Goal: Task Accomplishment & Management: Manage account settings

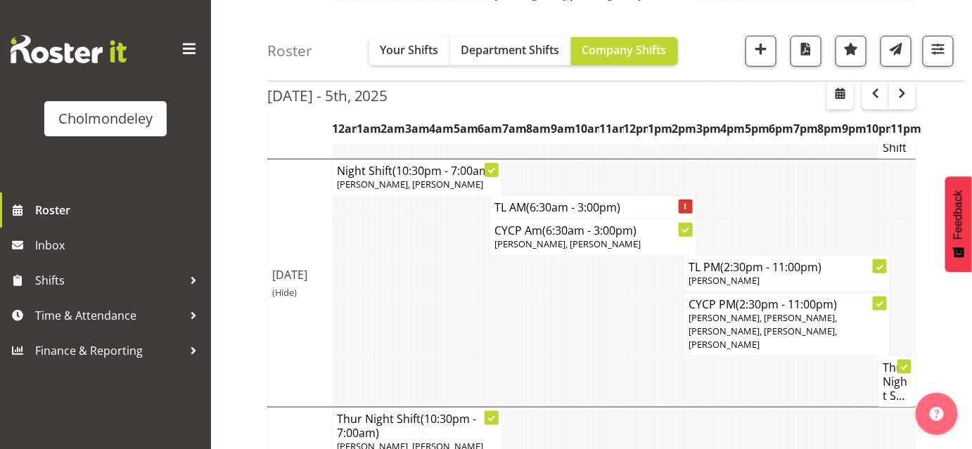
scroll to position [384, 0]
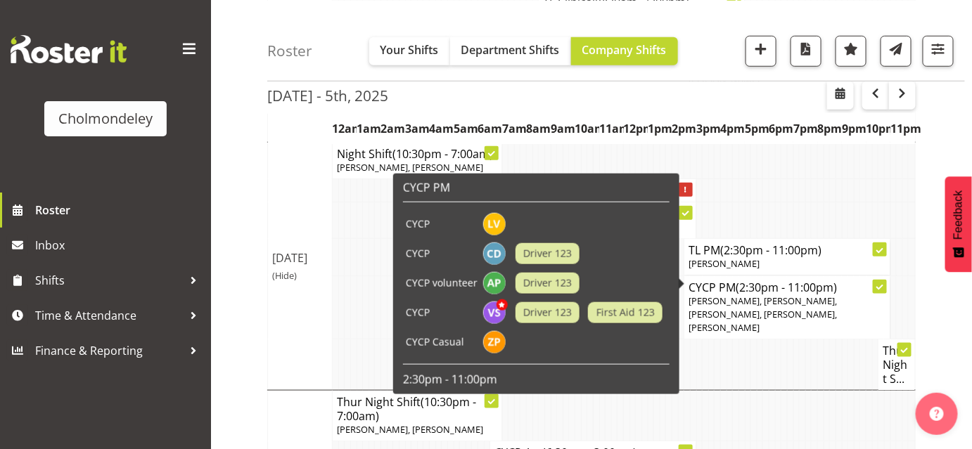
click at [883, 280] on div at bounding box center [880, 287] width 14 height 14
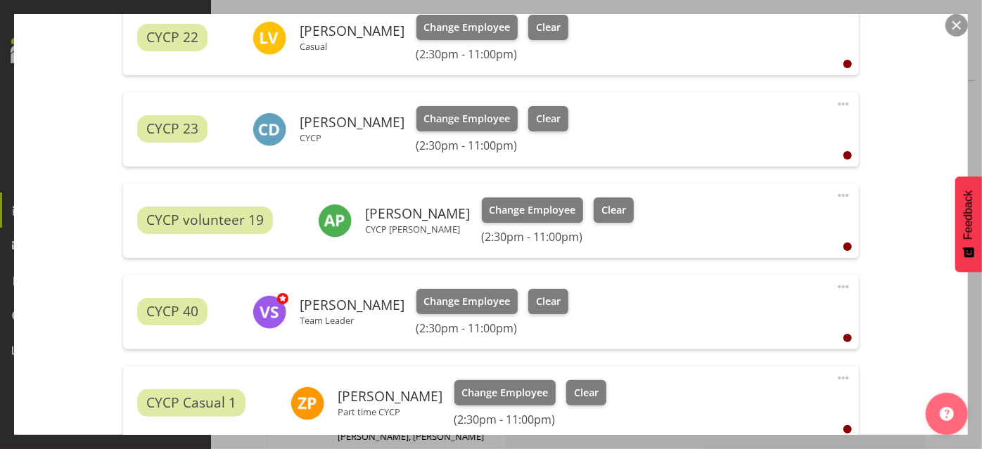
scroll to position [542, 0]
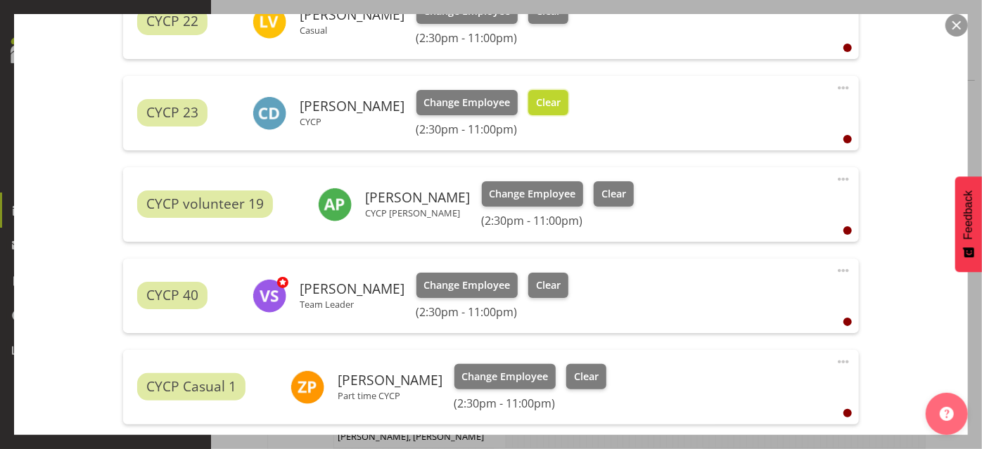
click at [557, 101] on span "Clear" at bounding box center [548, 102] width 25 height 15
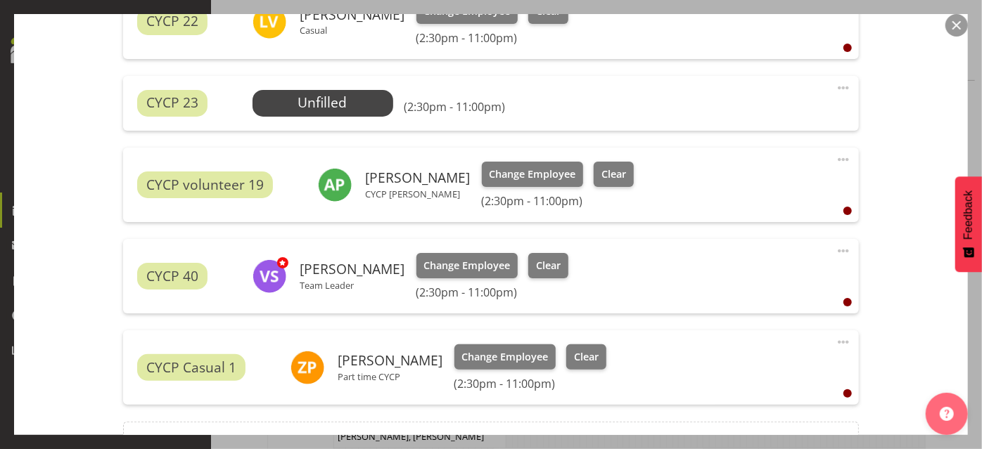
scroll to position [699, 0]
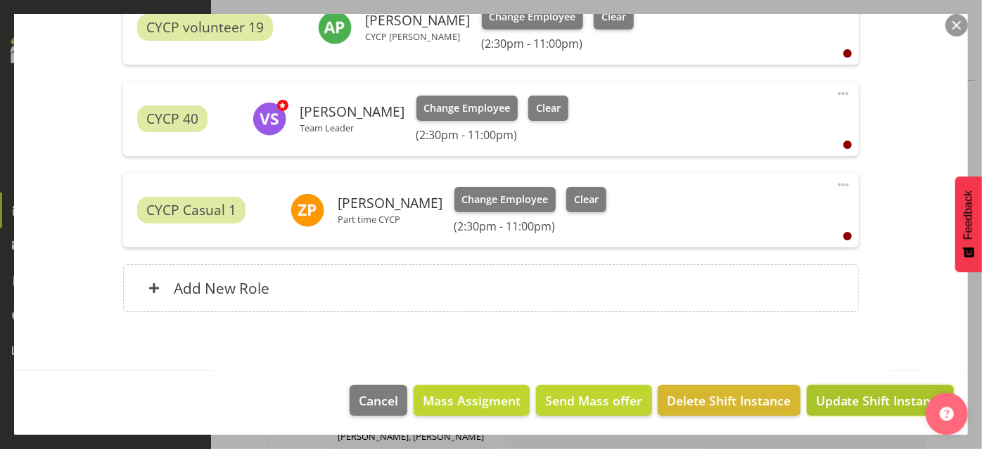
click at [909, 395] on span "Update Shift Instance" at bounding box center [880, 401] width 129 height 18
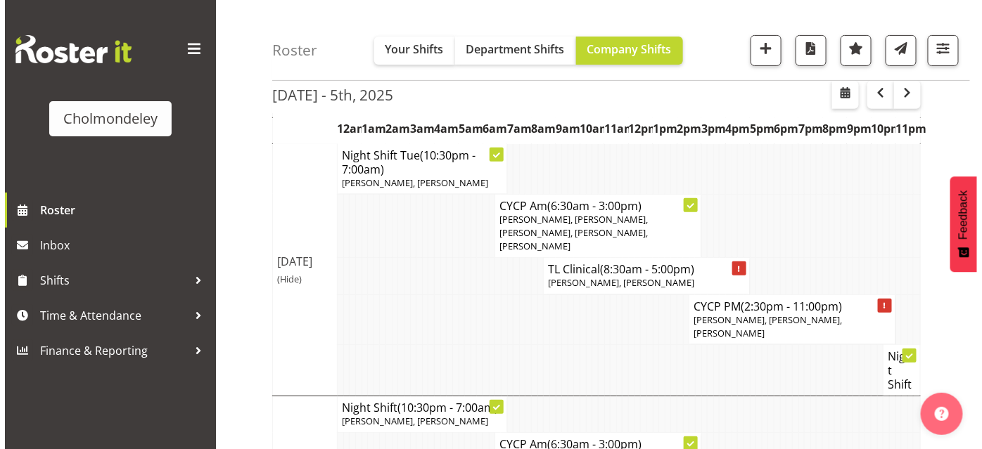
scroll to position [132, 0]
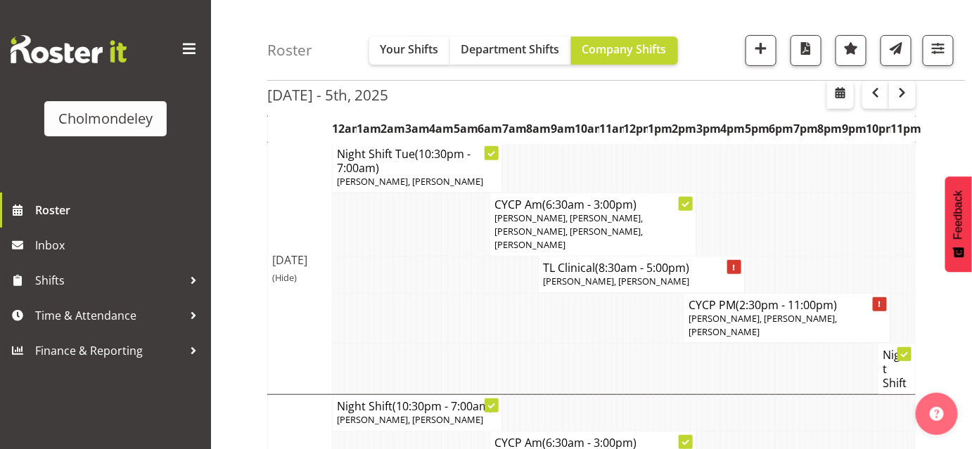
click at [881, 302] on icon at bounding box center [880, 305] width 3 height 7
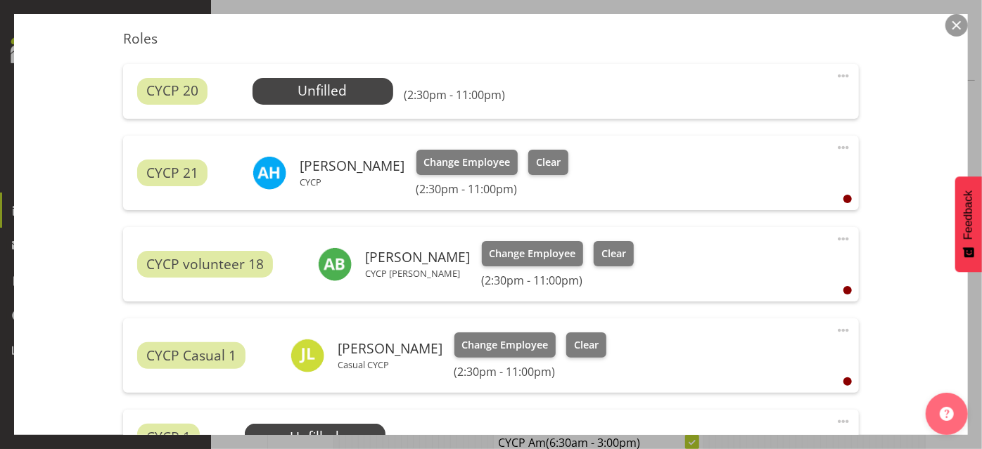
scroll to position [464, 0]
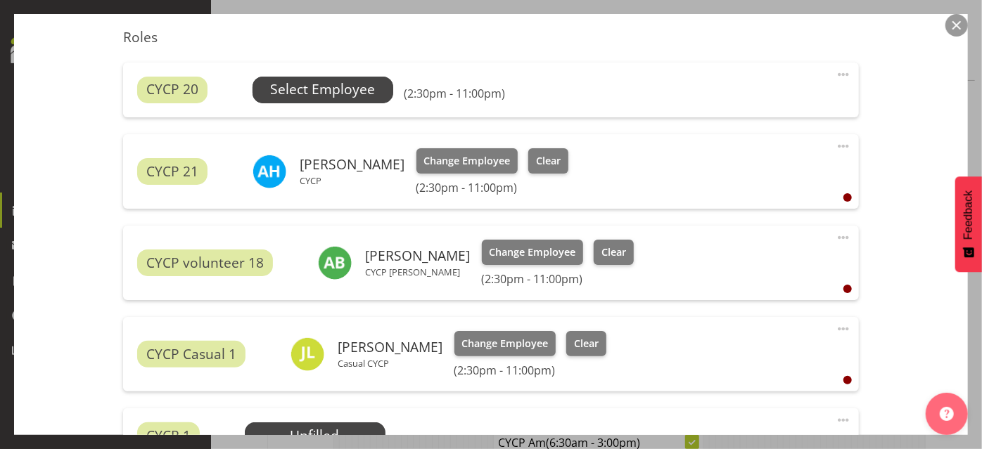
click at [349, 77] on span "Select Employee" at bounding box center [323, 90] width 141 height 27
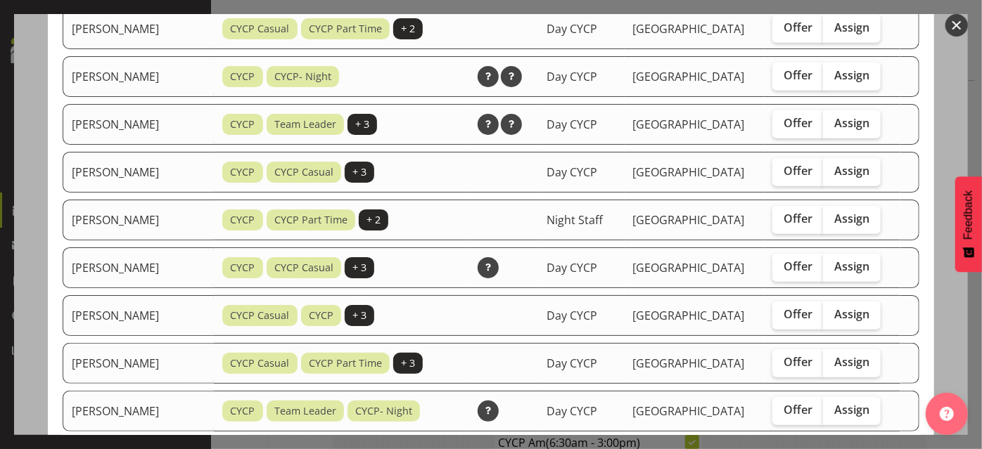
scroll to position [557, 0]
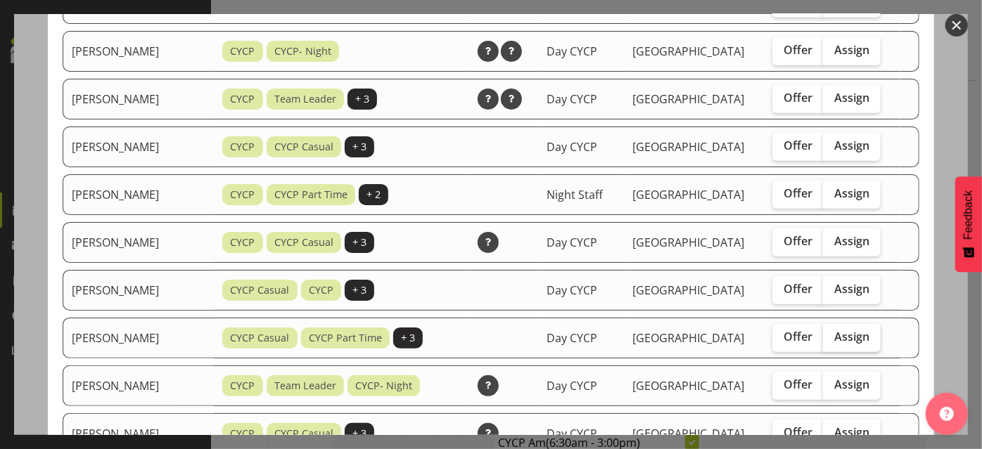
click at [863, 330] on span "Assign" at bounding box center [851, 337] width 35 height 14
click at [832, 333] on input "Assign" at bounding box center [827, 337] width 9 height 9
checkbox input "true"
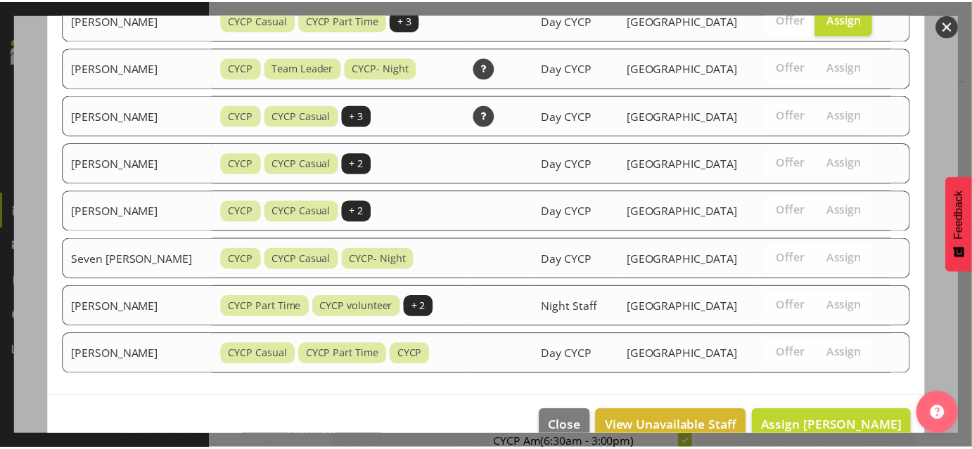
scroll to position [883, 0]
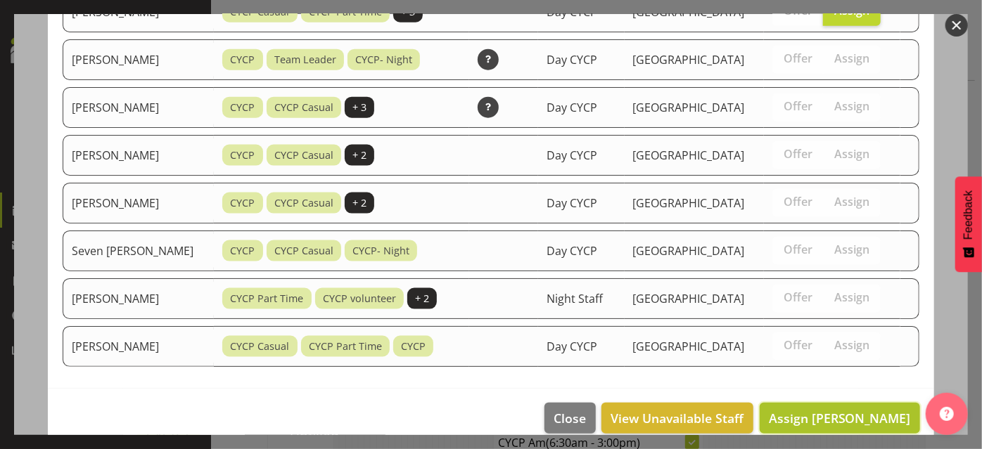
click at [878, 410] on span "Assign [PERSON_NAME]" at bounding box center [840, 418] width 142 height 17
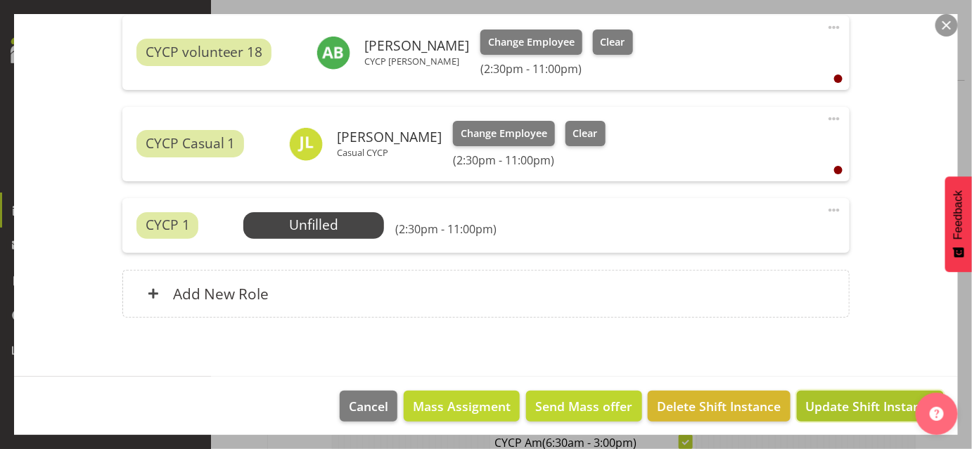
click at [881, 402] on span "Update Shift Instance" at bounding box center [870, 406] width 129 height 18
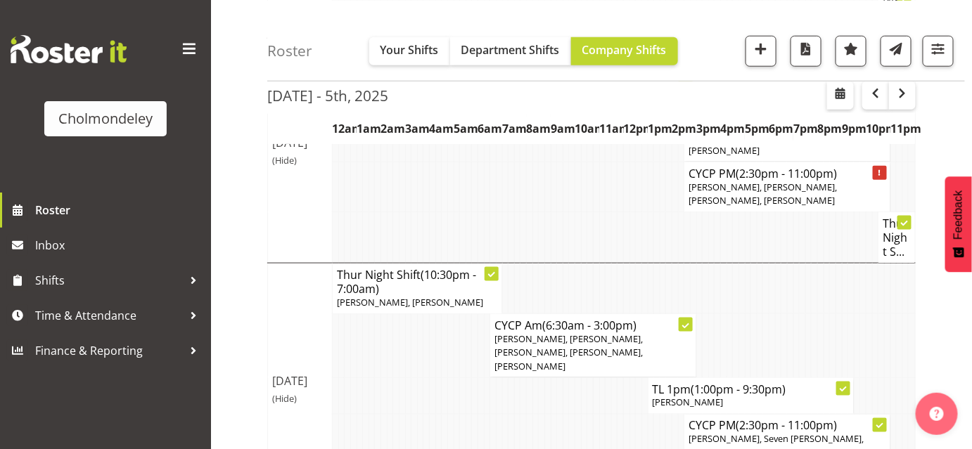
scroll to position [433, 0]
